Goal: Task Accomplishment & Management: Manage account settings

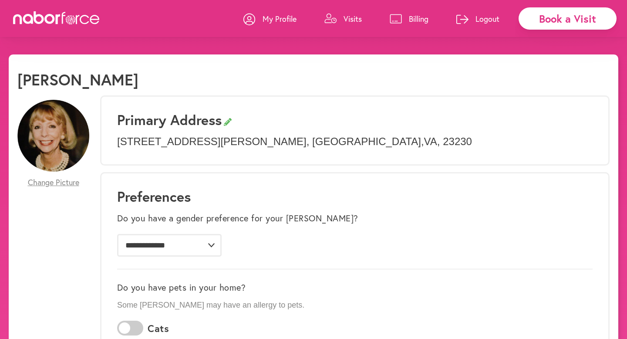
click at [409, 17] on p "Billing" at bounding box center [419, 18] width 20 height 10
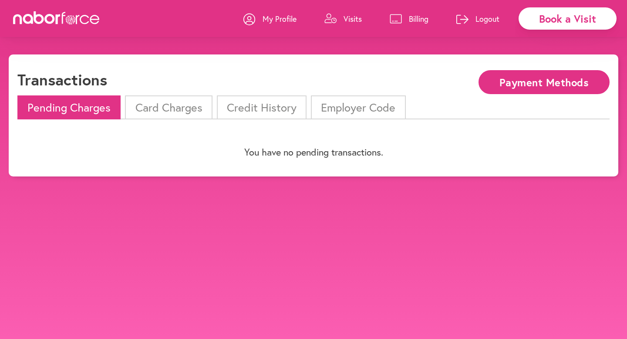
click at [155, 109] on li "Card Charges" at bounding box center [168, 107] width 87 height 24
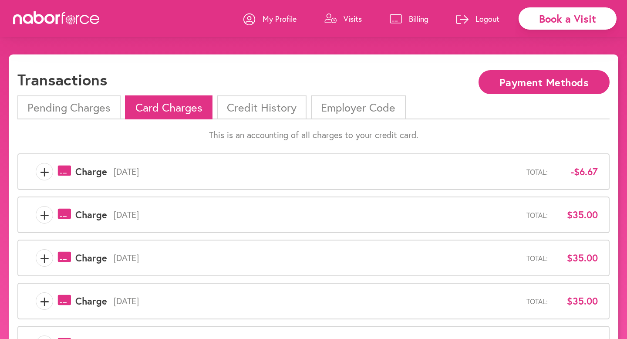
click at [247, 109] on li "Credit History" at bounding box center [262, 107] width 90 height 24
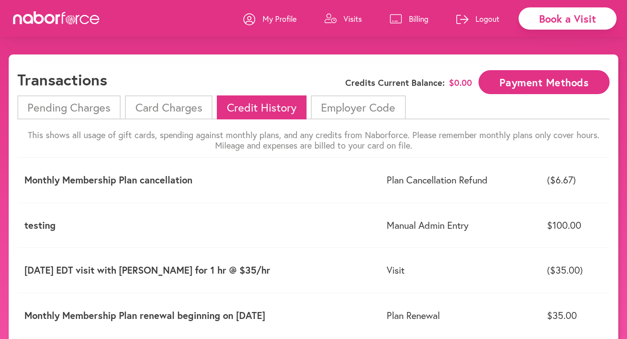
click at [130, 101] on li "Card Charges" at bounding box center [168, 107] width 87 height 24
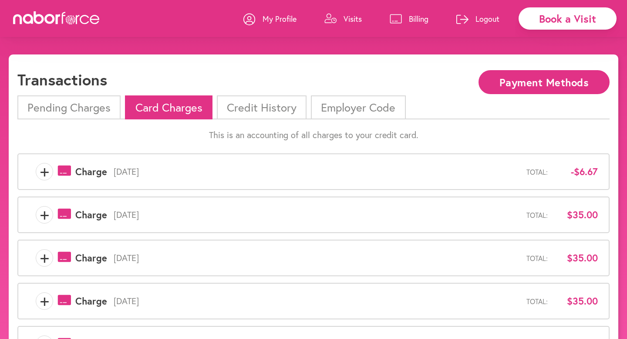
click at [91, 102] on li "Pending Charges" at bounding box center [68, 107] width 103 height 24
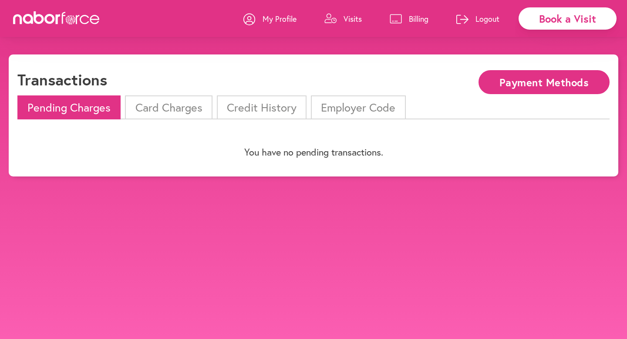
click at [174, 109] on li "Card Charges" at bounding box center [168, 107] width 87 height 24
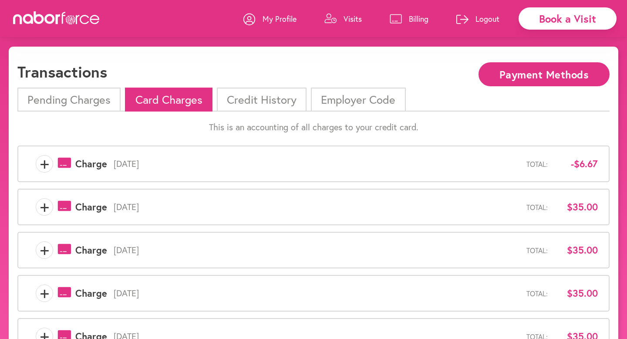
scroll to position [2, 0]
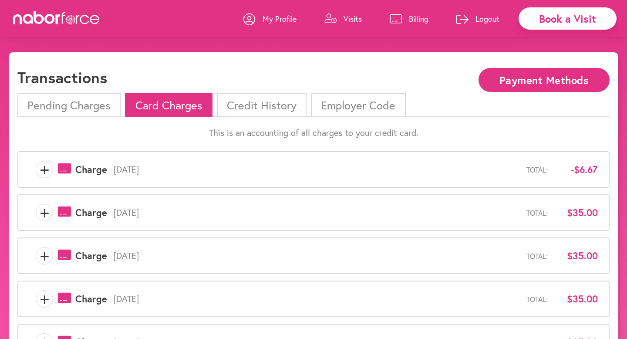
click at [346, 16] on p "Visits" at bounding box center [353, 18] width 18 height 10
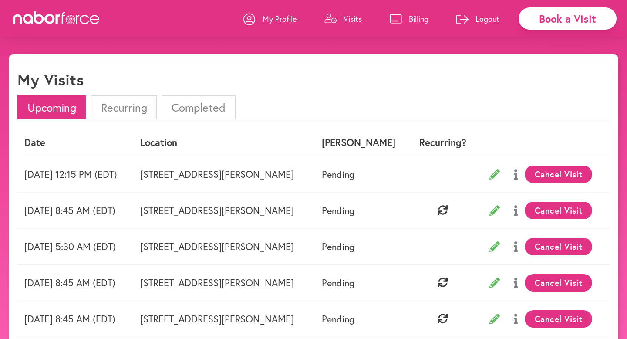
click at [423, 17] on p "Billing" at bounding box center [419, 18] width 20 height 10
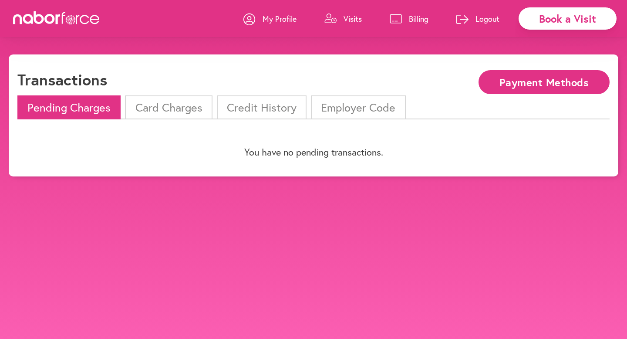
click at [178, 111] on li "Card Charges" at bounding box center [168, 107] width 87 height 24
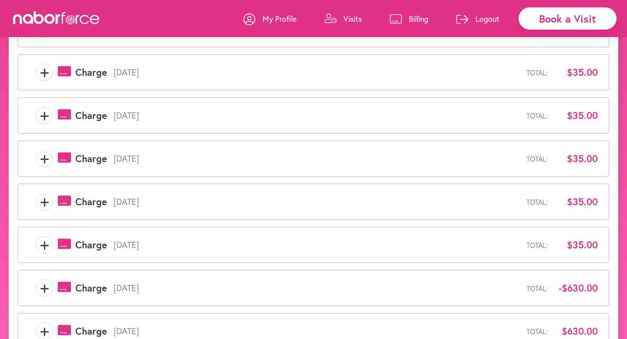
scroll to position [17, 0]
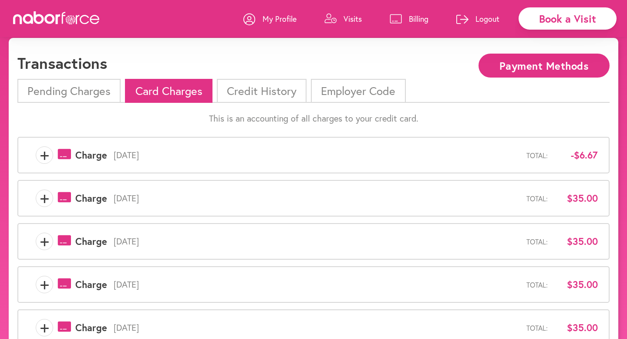
click at [271, 95] on li "Credit History" at bounding box center [262, 91] width 90 height 24
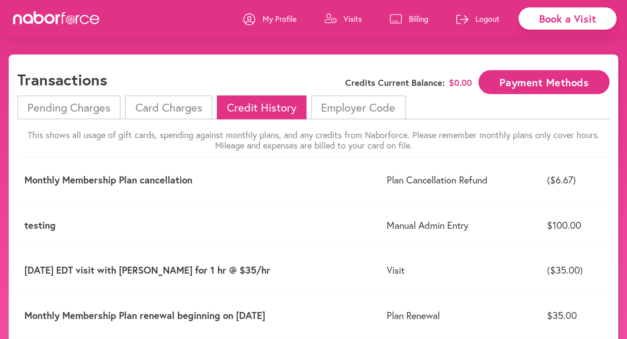
click at [348, 16] on p "Visits" at bounding box center [353, 18] width 18 height 10
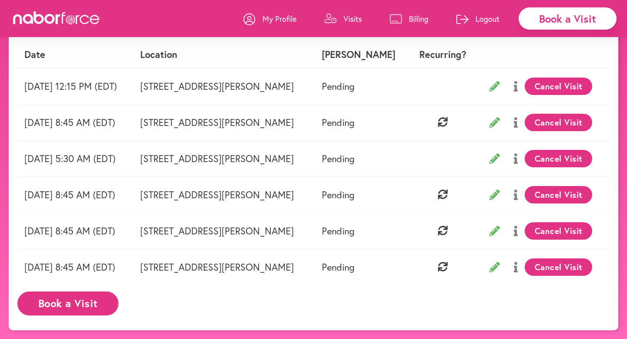
click at [518, 81] on icon at bounding box center [516, 86] width 4 height 10
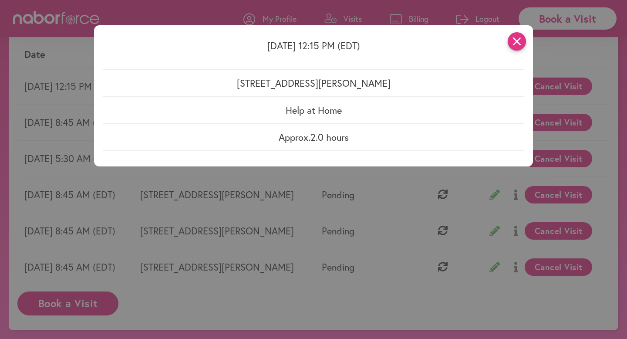
click at [513, 41] on icon "close" at bounding box center [517, 41] width 18 height 18
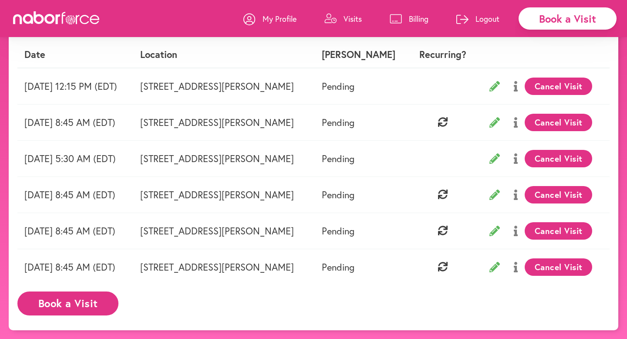
click at [424, 24] on link "Billing" at bounding box center [409, 19] width 39 height 26
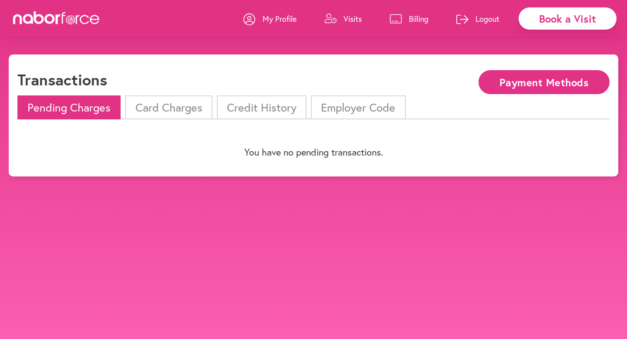
click at [324, 110] on li "Employer Code" at bounding box center [358, 107] width 94 height 24
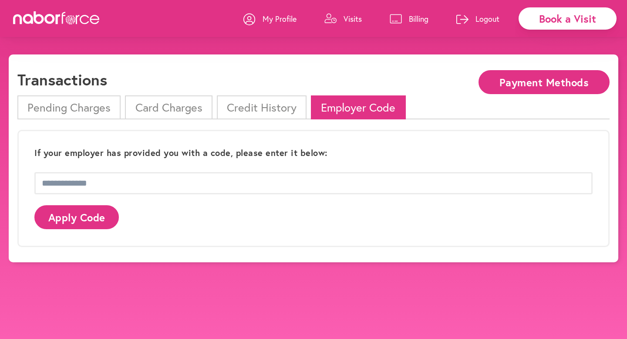
click at [281, 108] on li "Credit History" at bounding box center [262, 107] width 90 height 24
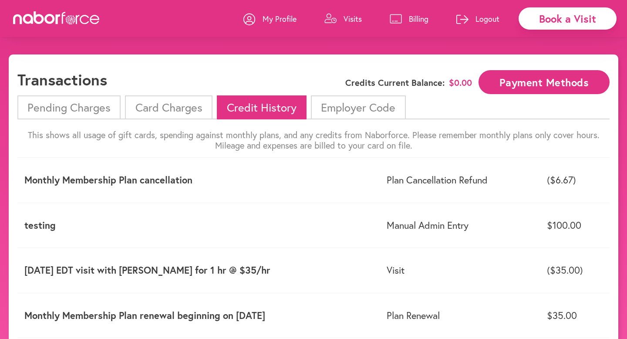
click at [178, 108] on li "Card Charges" at bounding box center [168, 107] width 87 height 24
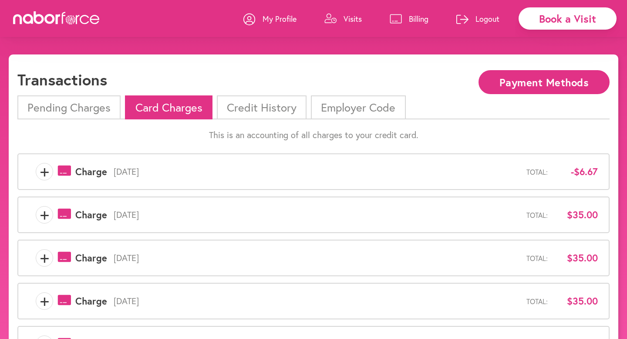
click at [51, 172] on span "+" at bounding box center [44, 171] width 17 height 17
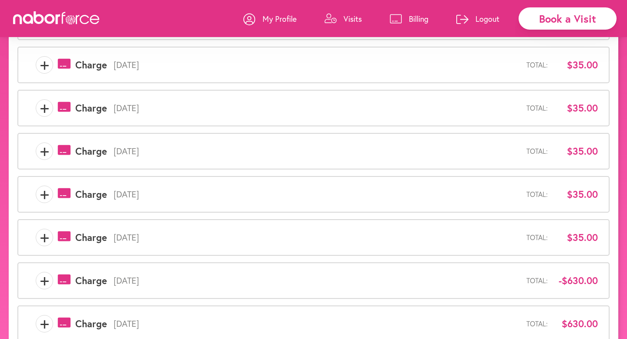
scroll to position [306, 0]
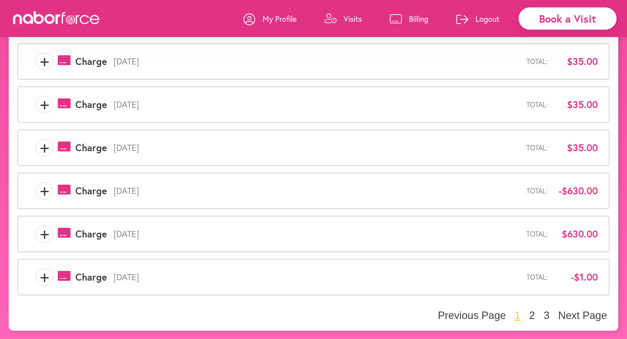
click at [38, 237] on span "+" at bounding box center [44, 233] width 17 height 17
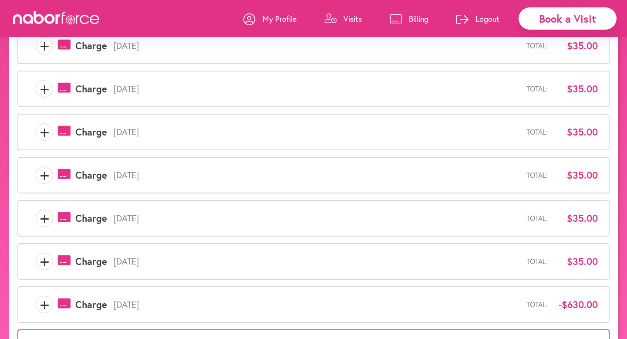
scroll to position [0, 0]
